Goal: Navigation & Orientation: Go to known website

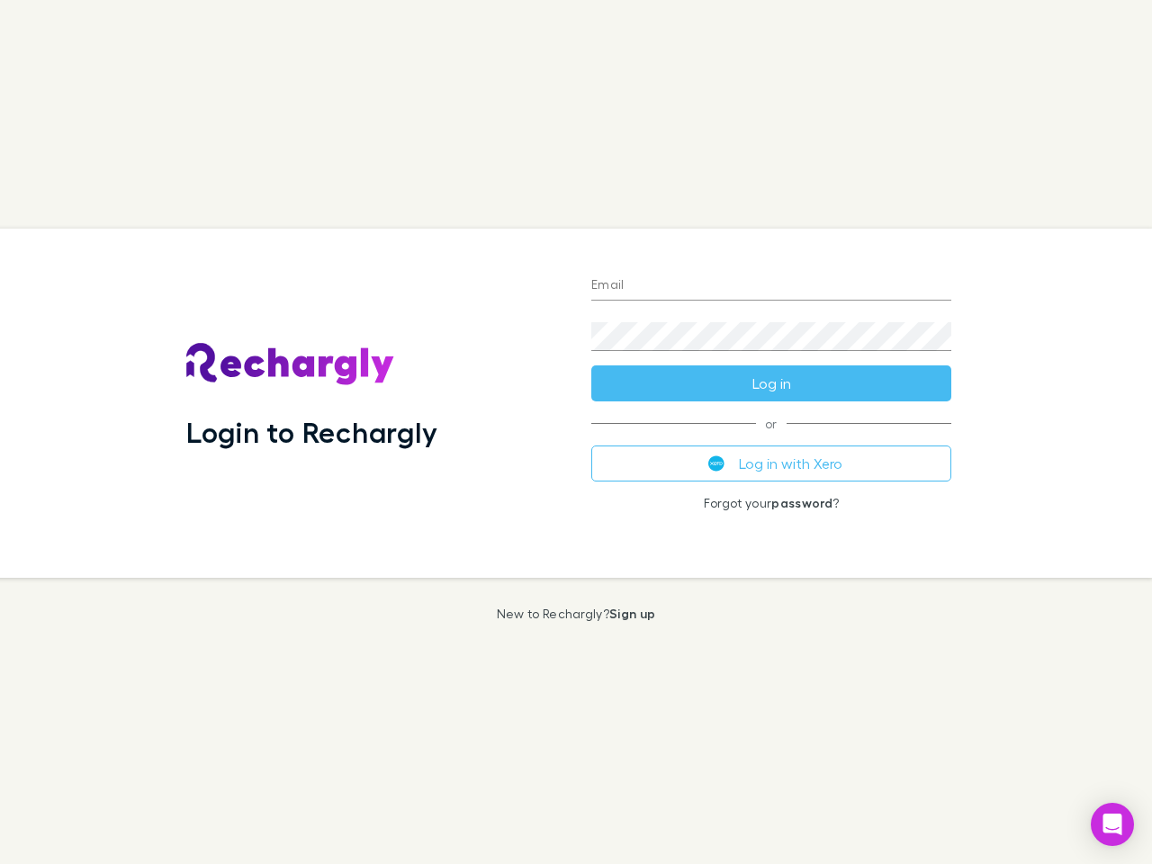
click at [576, 432] on div "Login to Rechargly" at bounding box center [374, 403] width 405 height 349
click at [772, 286] on input "Email" at bounding box center [772, 286] width 360 height 29
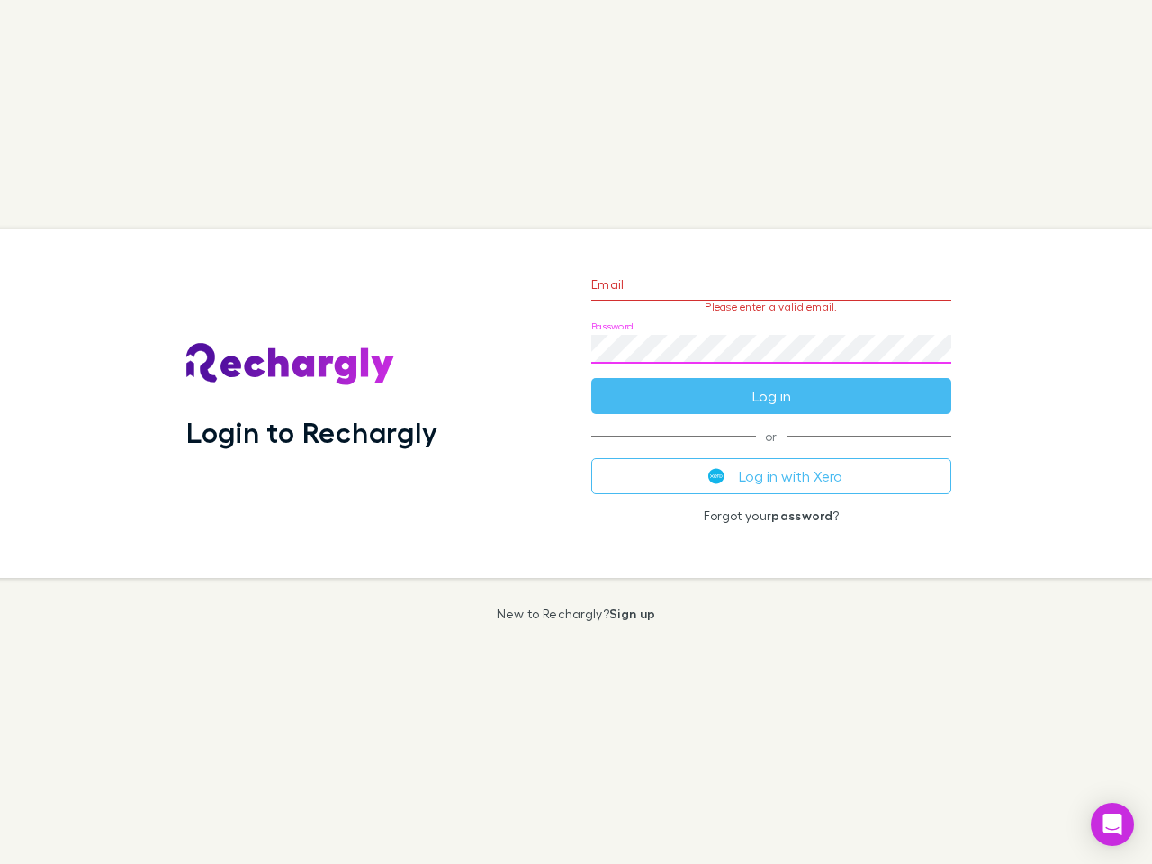
click at [772, 384] on form "Email Please enter a valid email. Password Log in" at bounding box center [772, 335] width 360 height 157
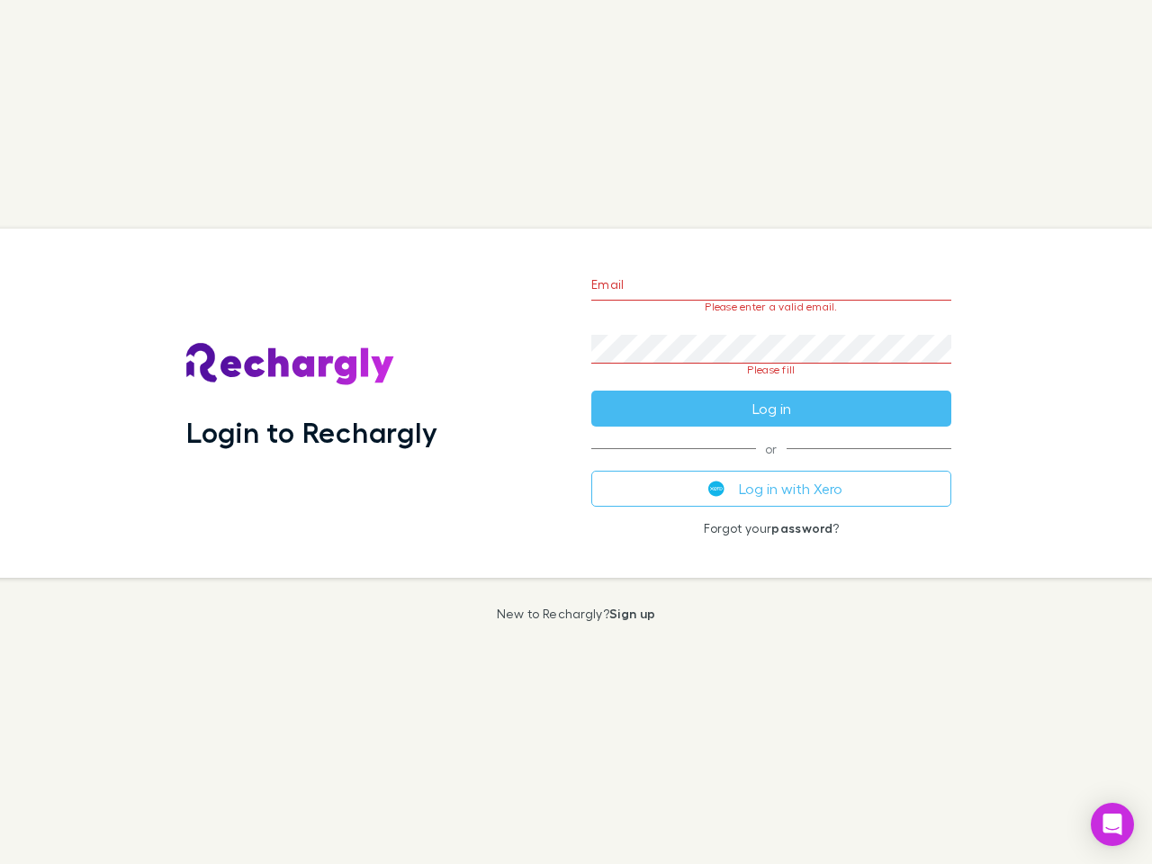
click at [772, 464] on div "Email Please enter a valid email. Password Please fill Log in or Log in with Xe…" at bounding box center [771, 403] width 389 height 349
click at [1113, 825] on icon "Open Intercom Messenger" at bounding box center [1113, 825] width 19 height 22
